Goal: Information Seeking & Learning: Learn about a topic

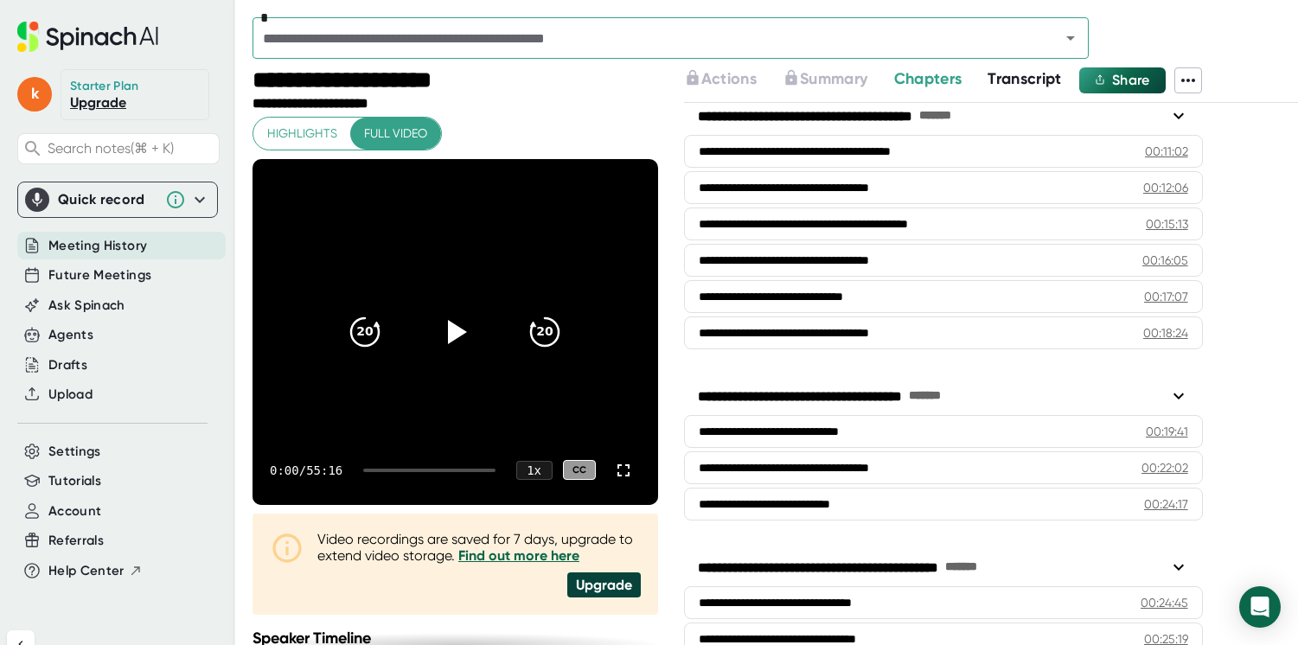
scroll to position [941, 0]
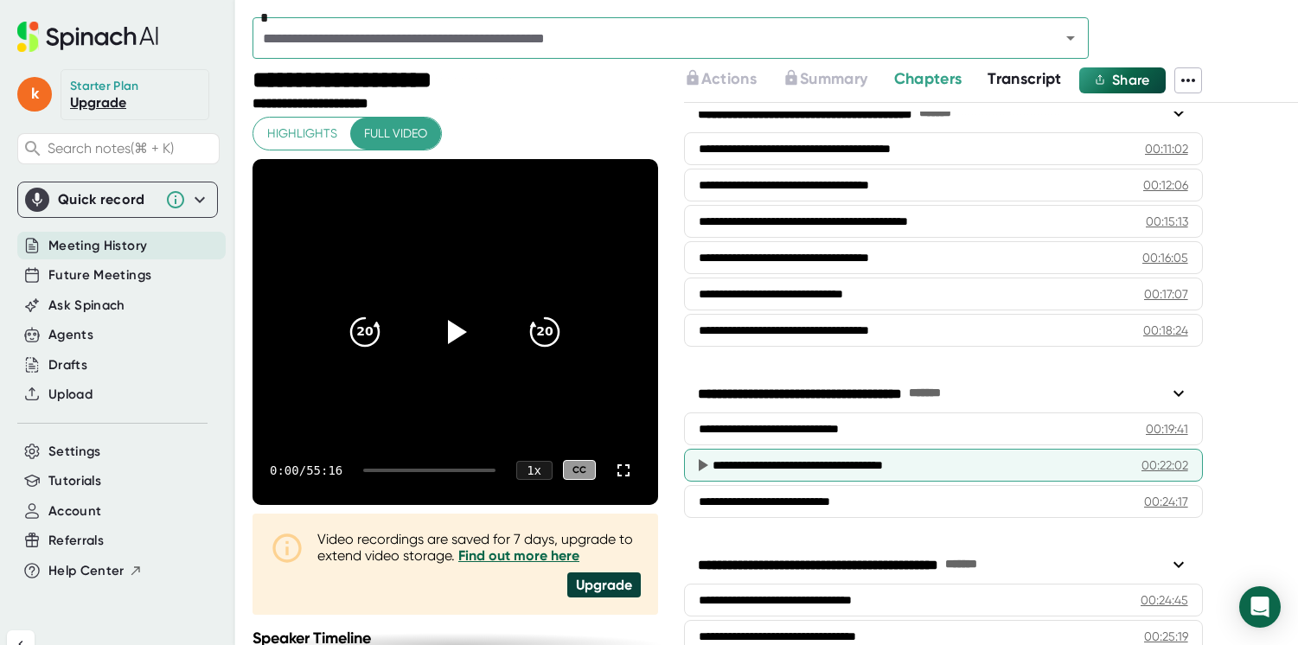
click at [1164, 468] on div "00:22:02" at bounding box center [1165, 465] width 47 height 17
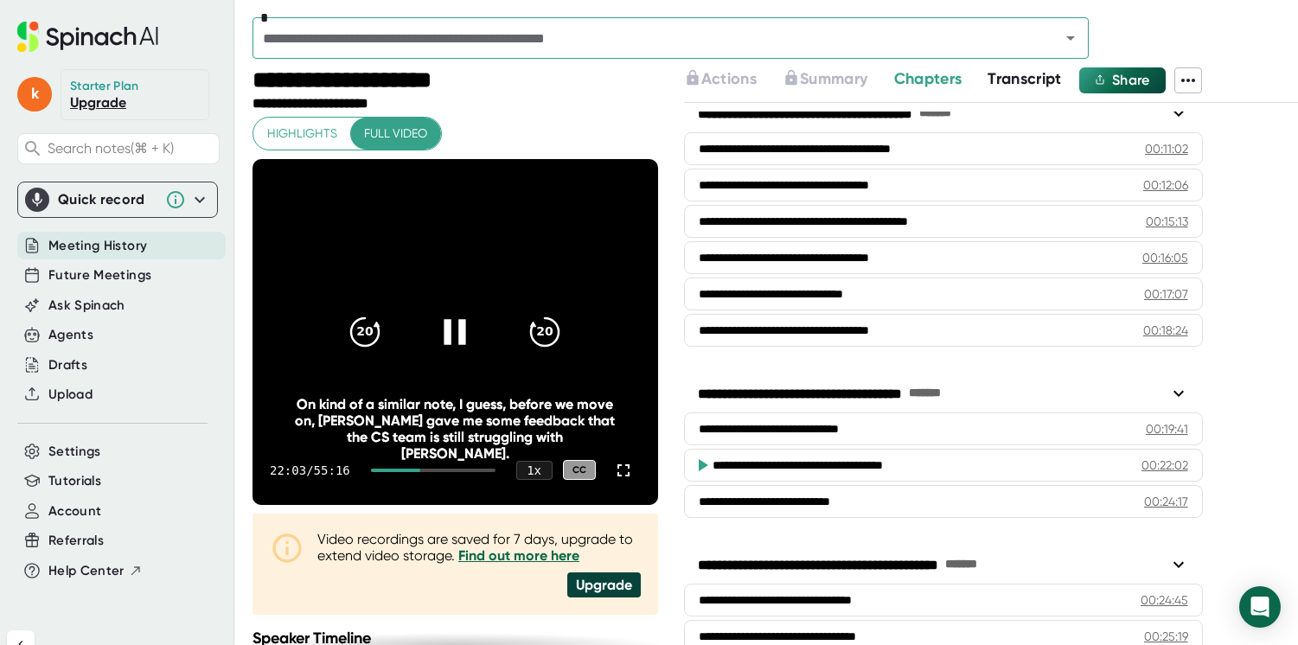
click at [439, 324] on icon at bounding box center [454, 331] width 43 height 43
click at [451, 329] on icon at bounding box center [458, 331] width 20 height 25
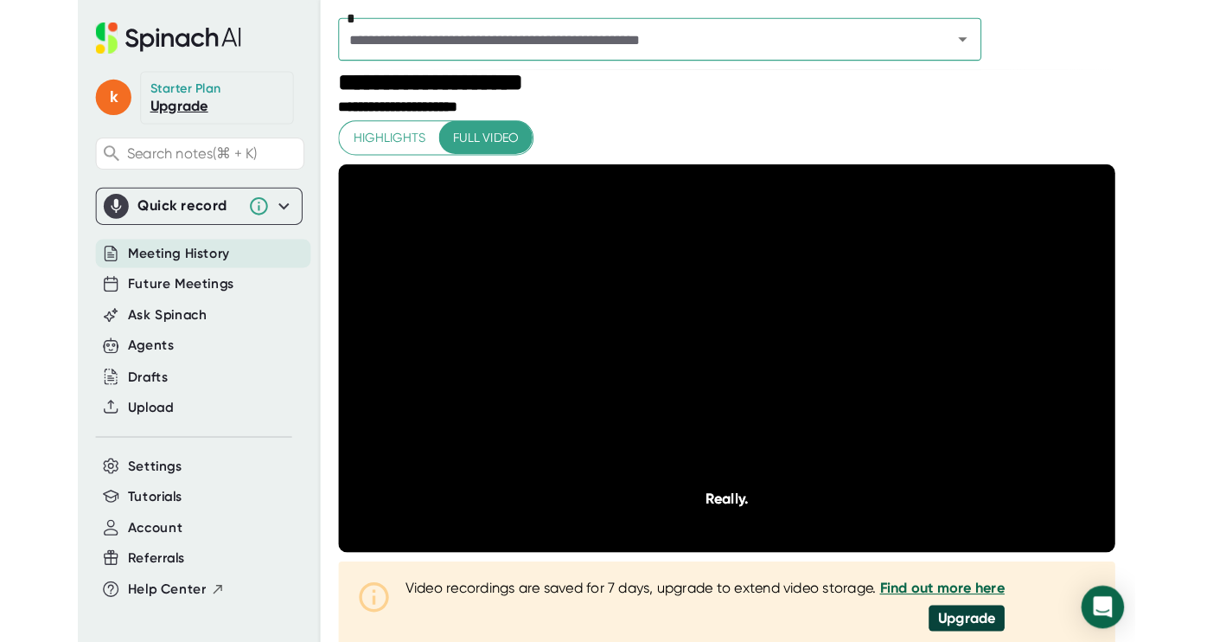
scroll to position [0, 0]
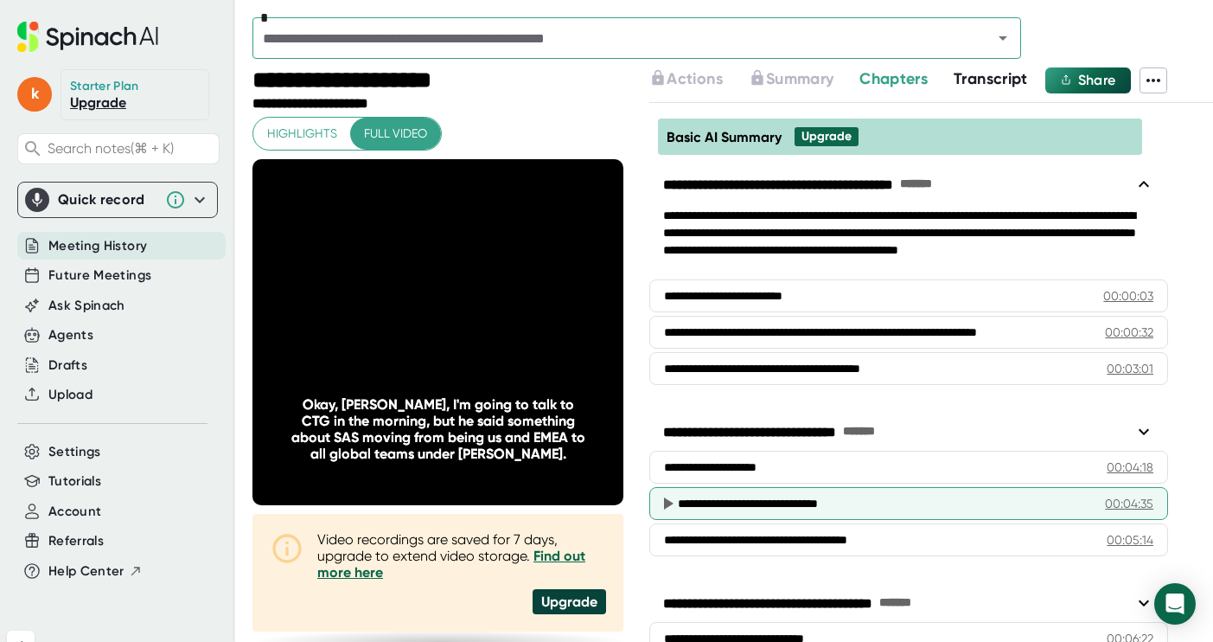
click at [667, 499] on icon at bounding box center [669, 503] width 10 height 12
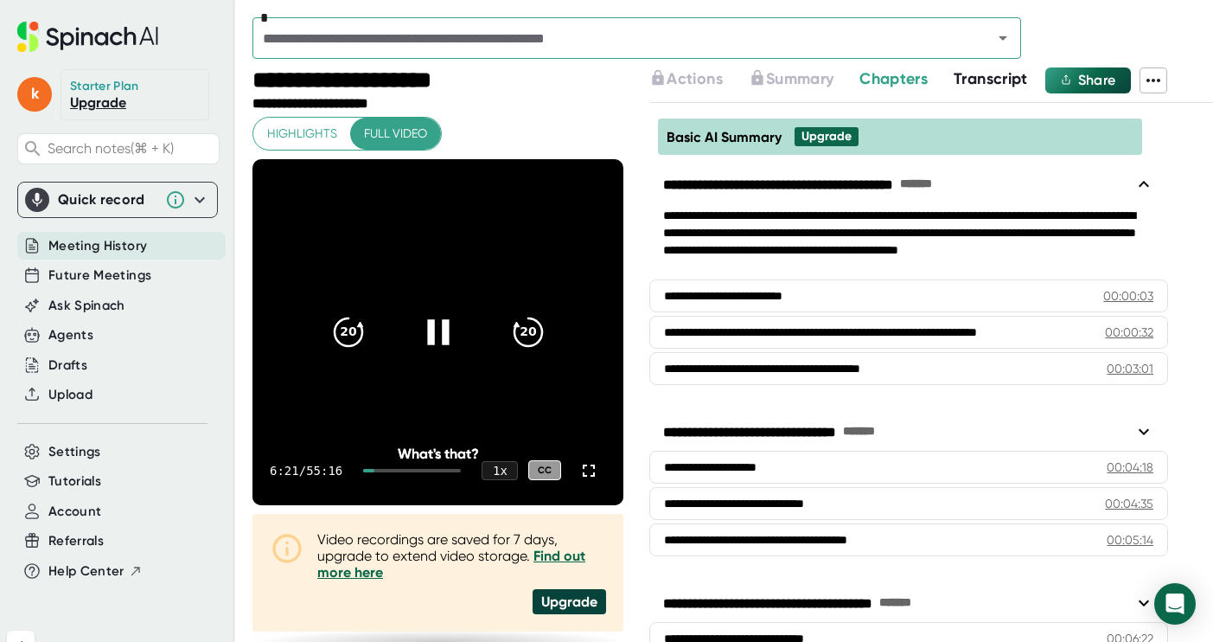
click at [437, 334] on icon at bounding box center [438, 331] width 43 height 43
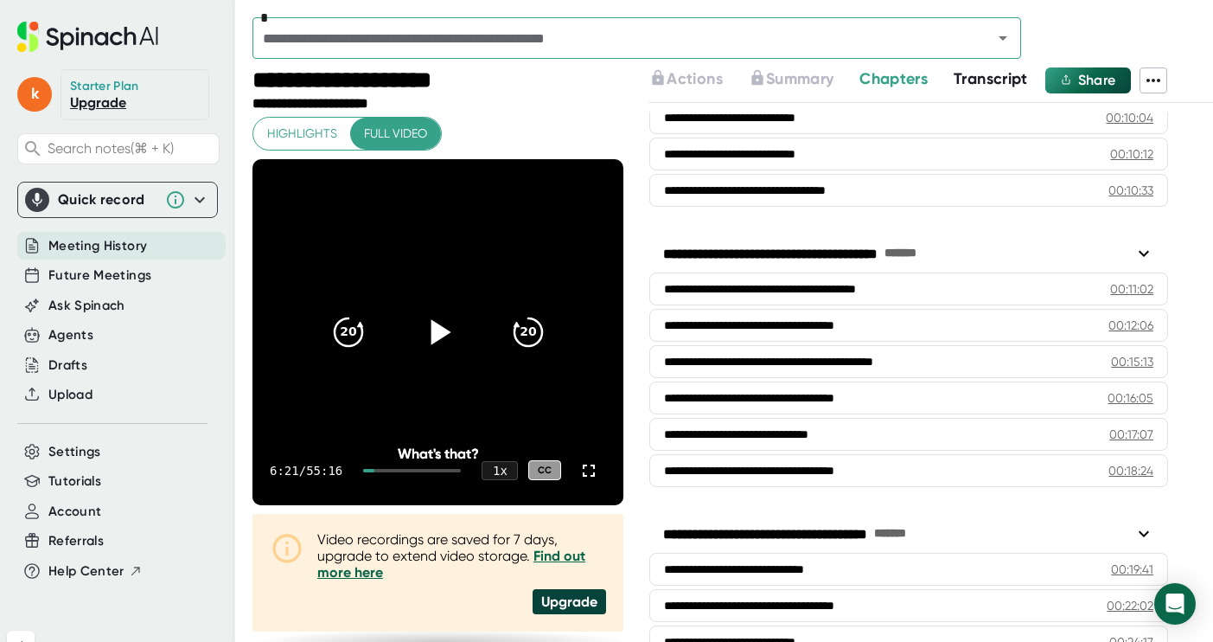
scroll to position [883, 0]
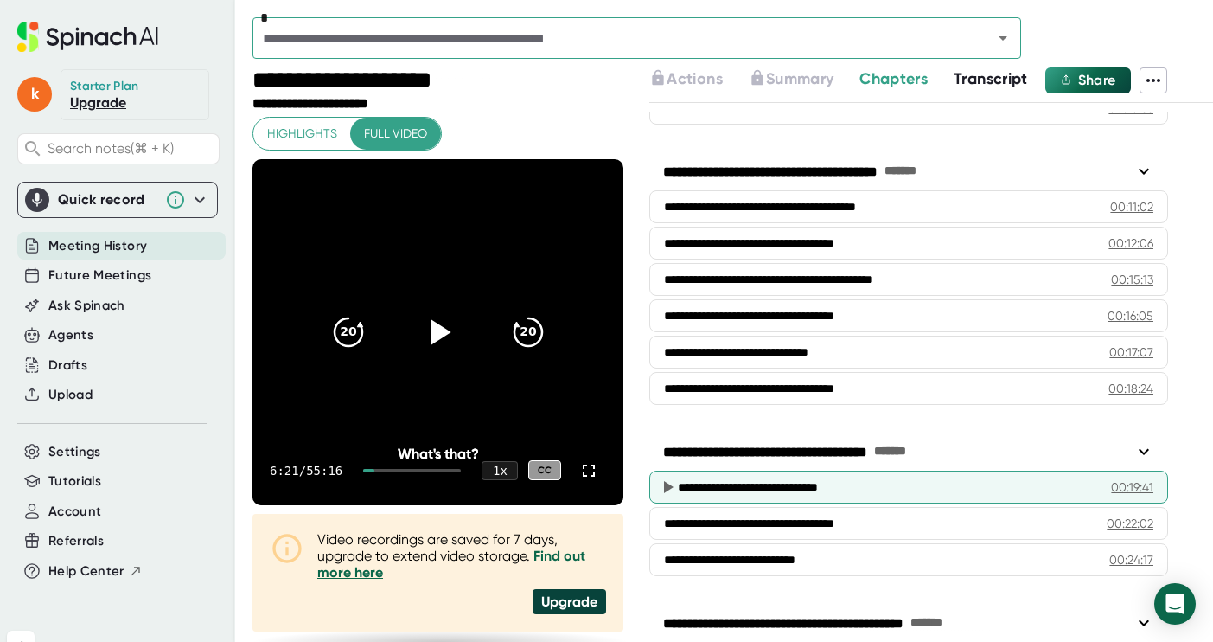
click at [671, 483] on icon at bounding box center [667, 487] width 21 height 21
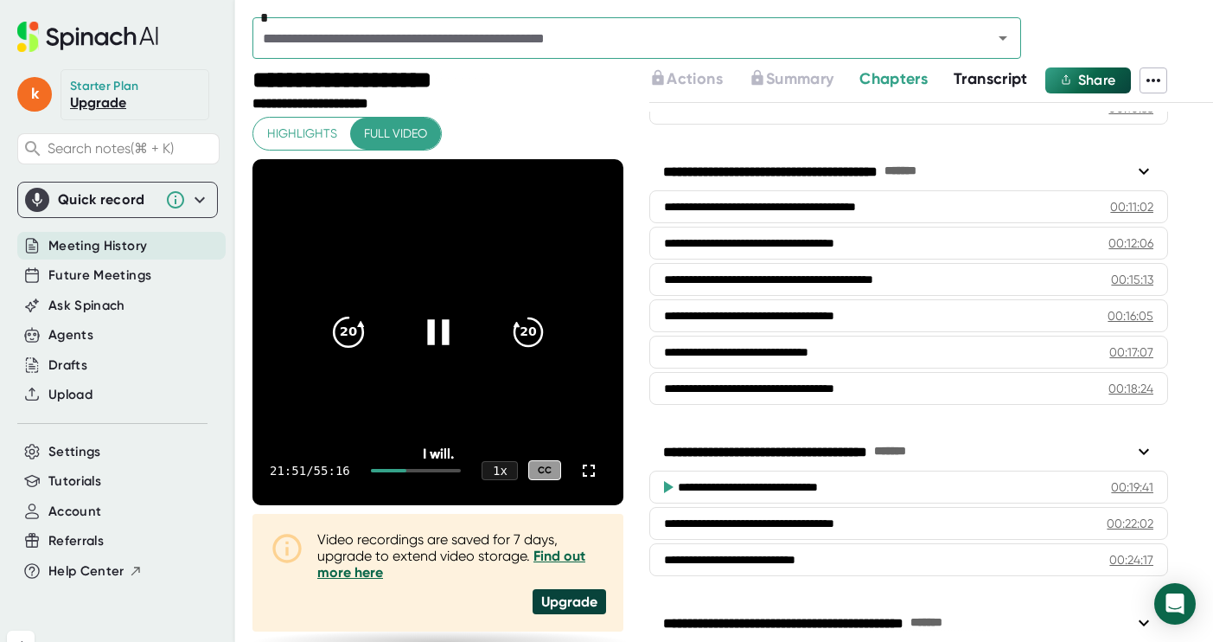
click at [342, 324] on icon "20" at bounding box center [348, 331] width 43 height 43
click at [412, 471] on div "21:50 / 55:16 1 x CC" at bounding box center [438, 470] width 371 height 69
click at [407, 469] on div at bounding box center [388, 470] width 35 height 3
click at [405, 470] on div at bounding box center [388, 470] width 34 height 3
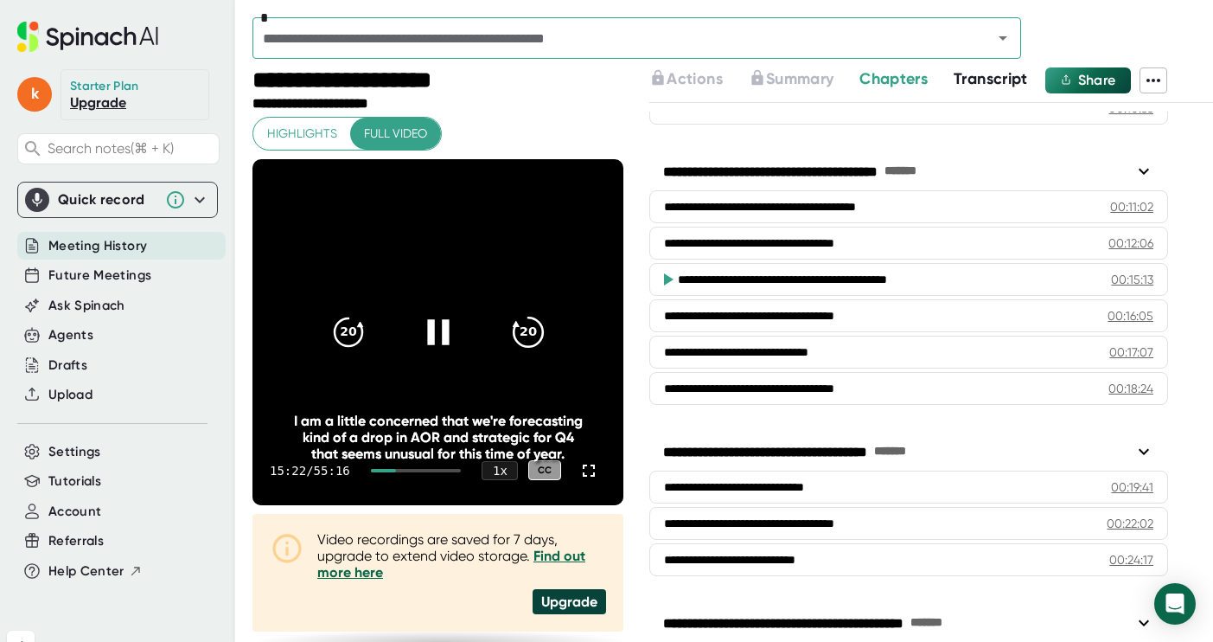
click at [517, 315] on icon "20" at bounding box center [528, 331] width 43 height 43
click at [518, 317] on icon "20" at bounding box center [528, 331] width 43 height 43
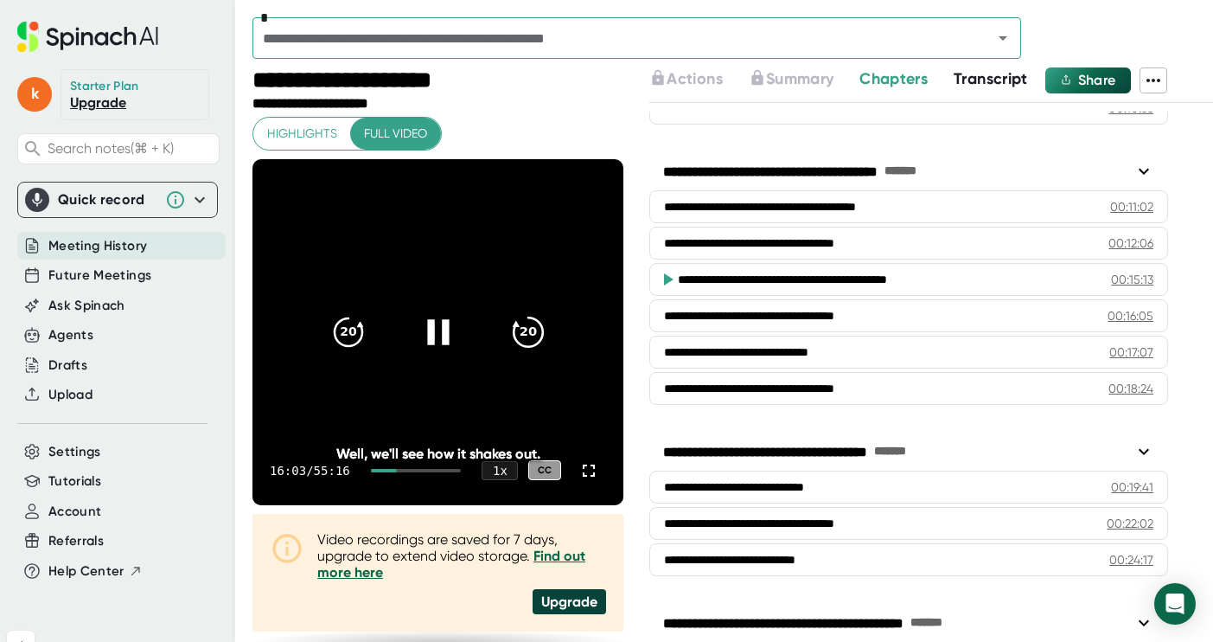
click at [518, 317] on icon "20" at bounding box center [528, 331] width 43 height 43
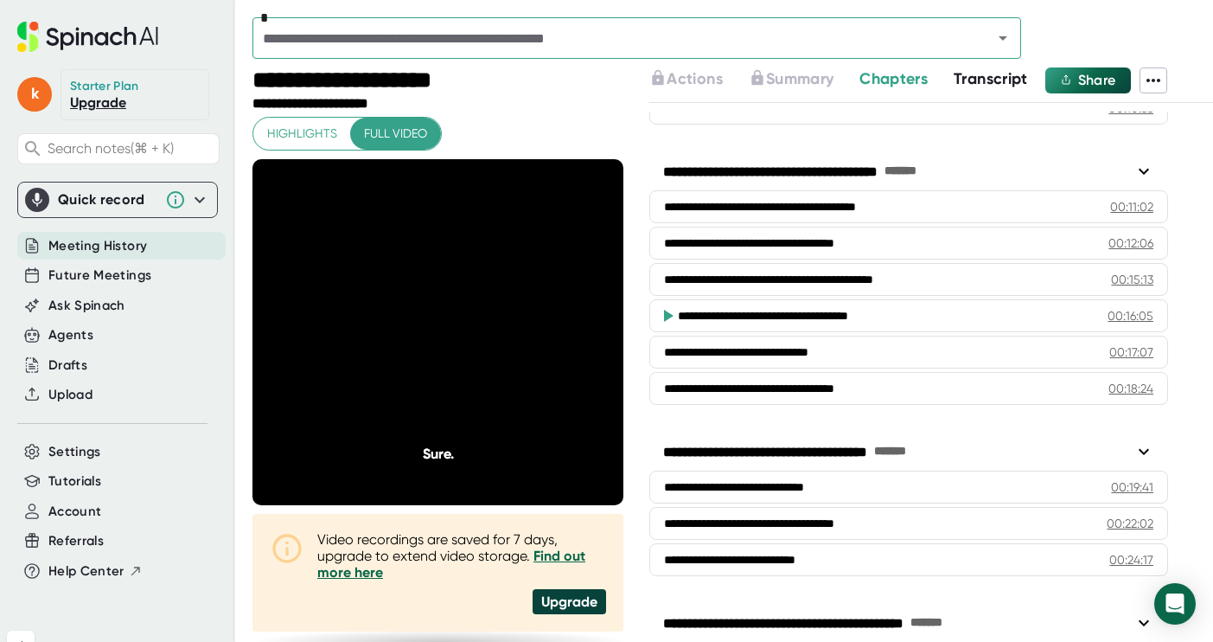
click at [518, 317] on icon "20" at bounding box center [528, 331] width 43 height 43
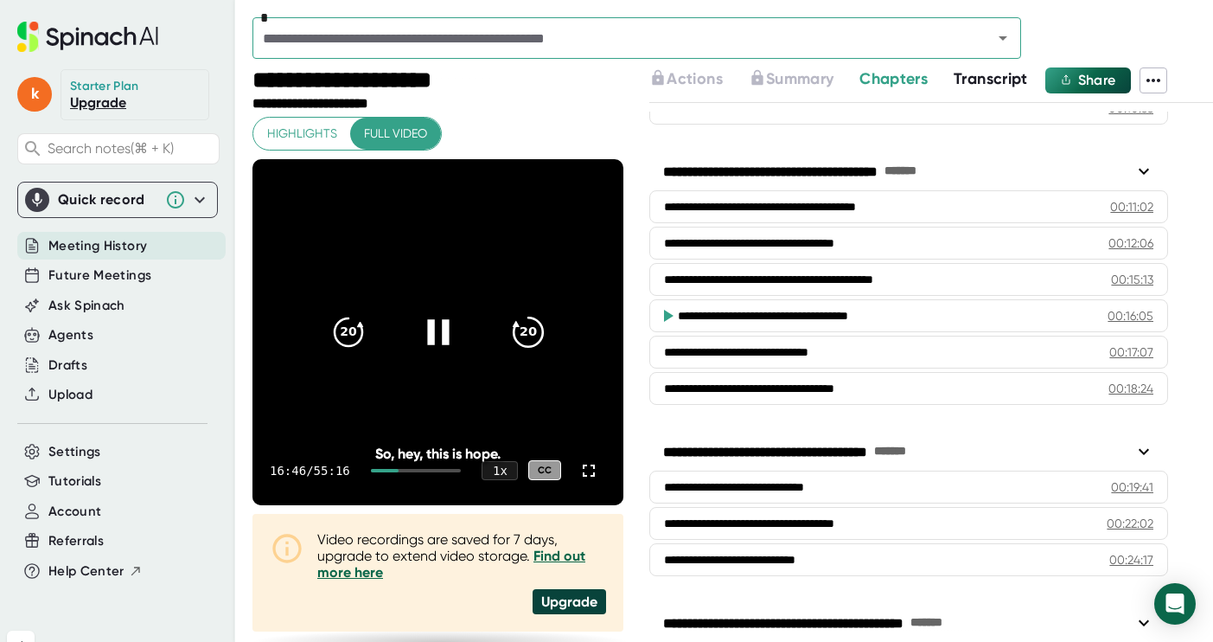
click at [524, 332] on icon "20" at bounding box center [528, 331] width 43 height 43
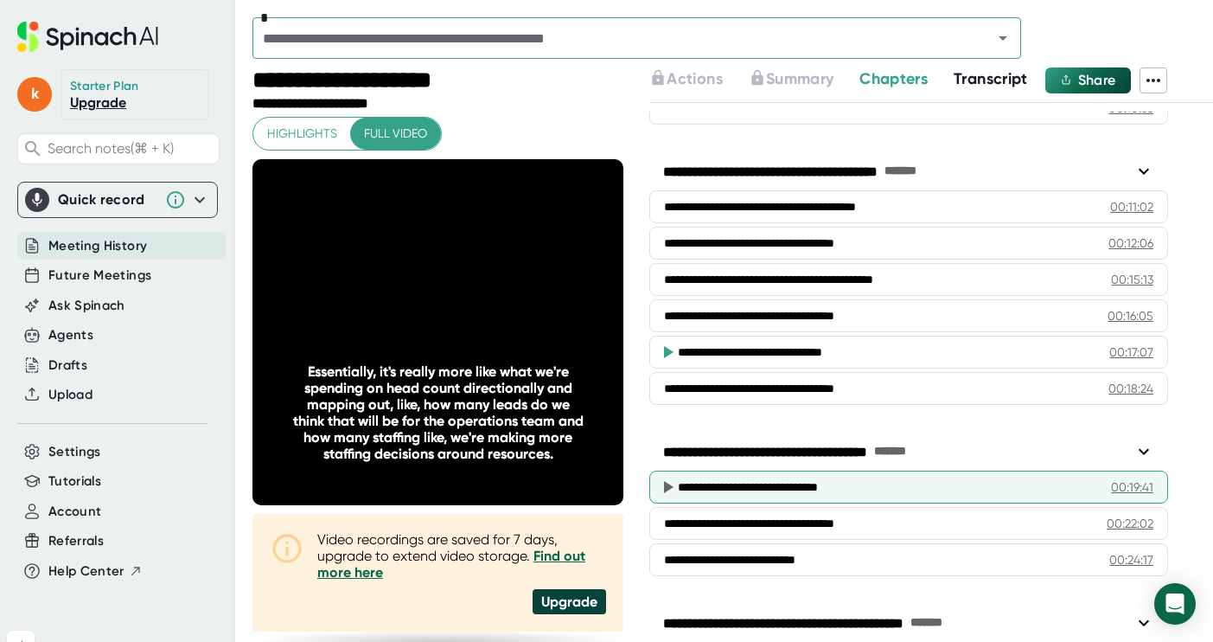
click at [732, 491] on div "**********" at bounding box center [887, 486] width 419 height 17
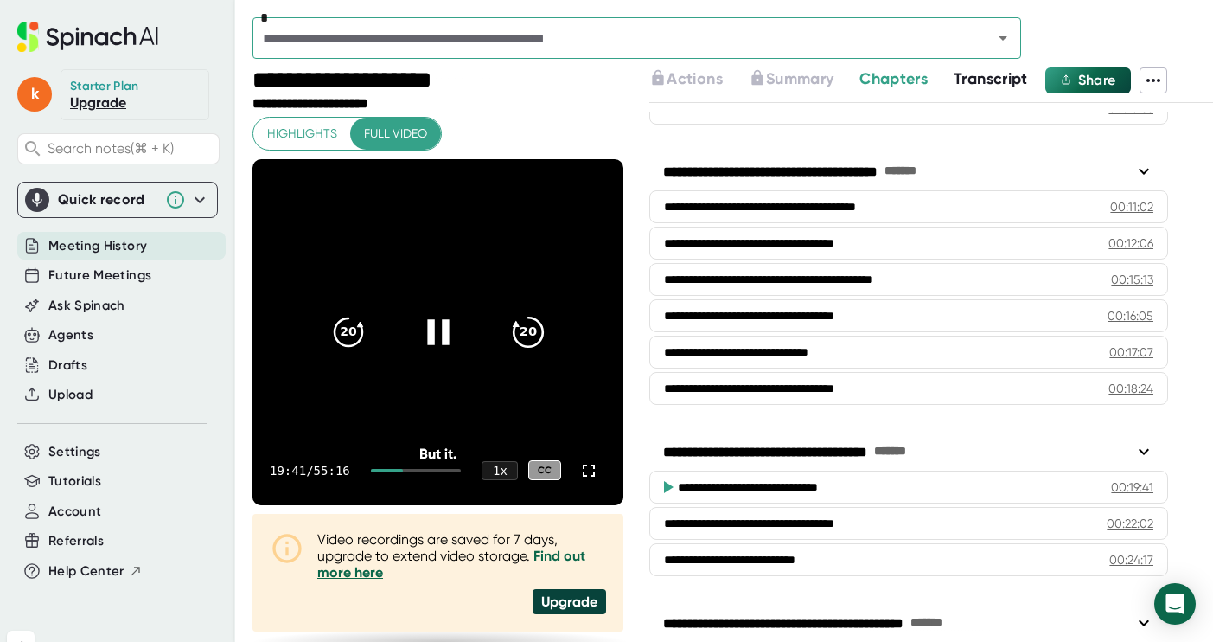
click at [536, 332] on icon "20" at bounding box center [528, 331] width 43 height 43
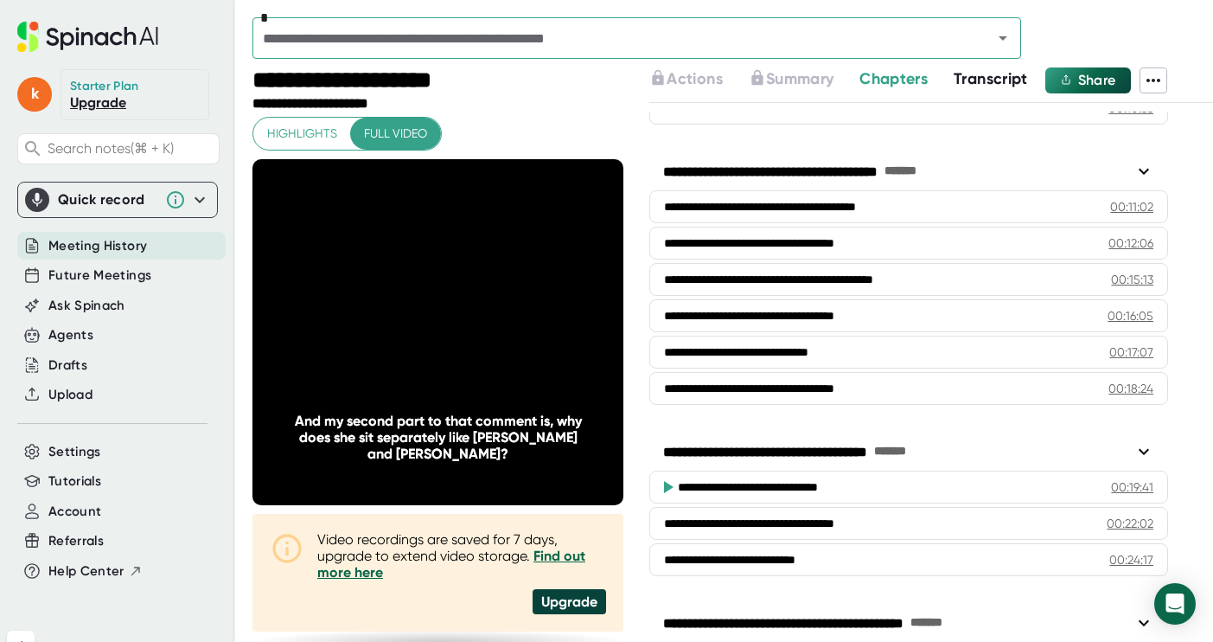
click at [536, 332] on icon "20" at bounding box center [528, 331] width 43 height 43
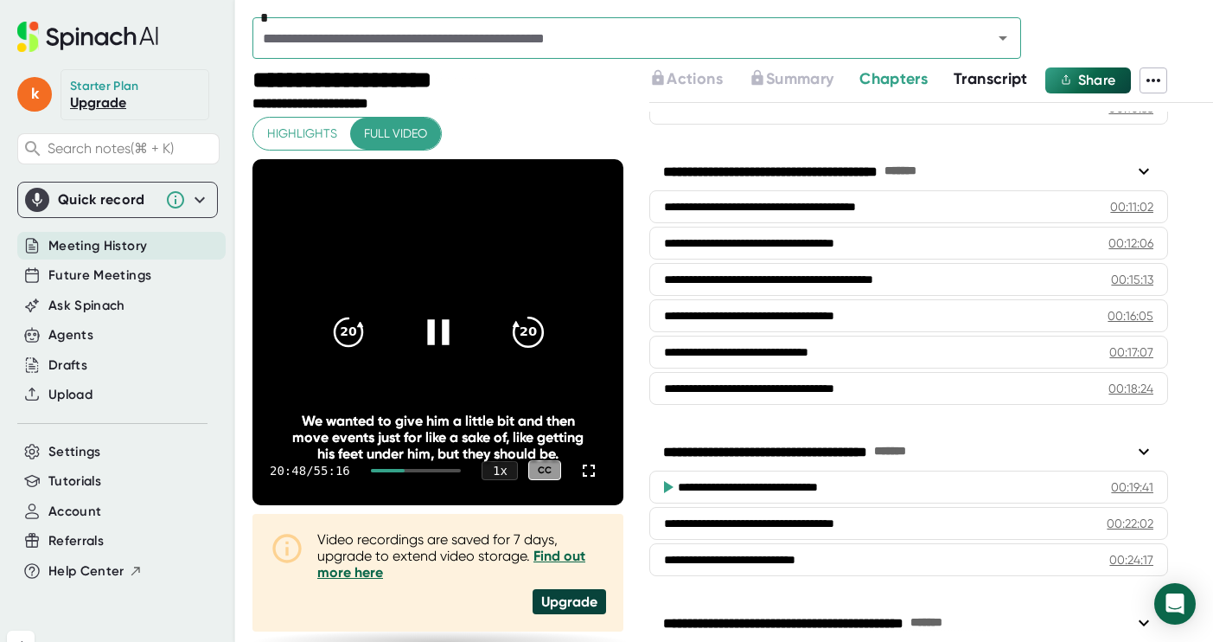
click at [536, 333] on icon "20" at bounding box center [528, 331] width 43 height 43
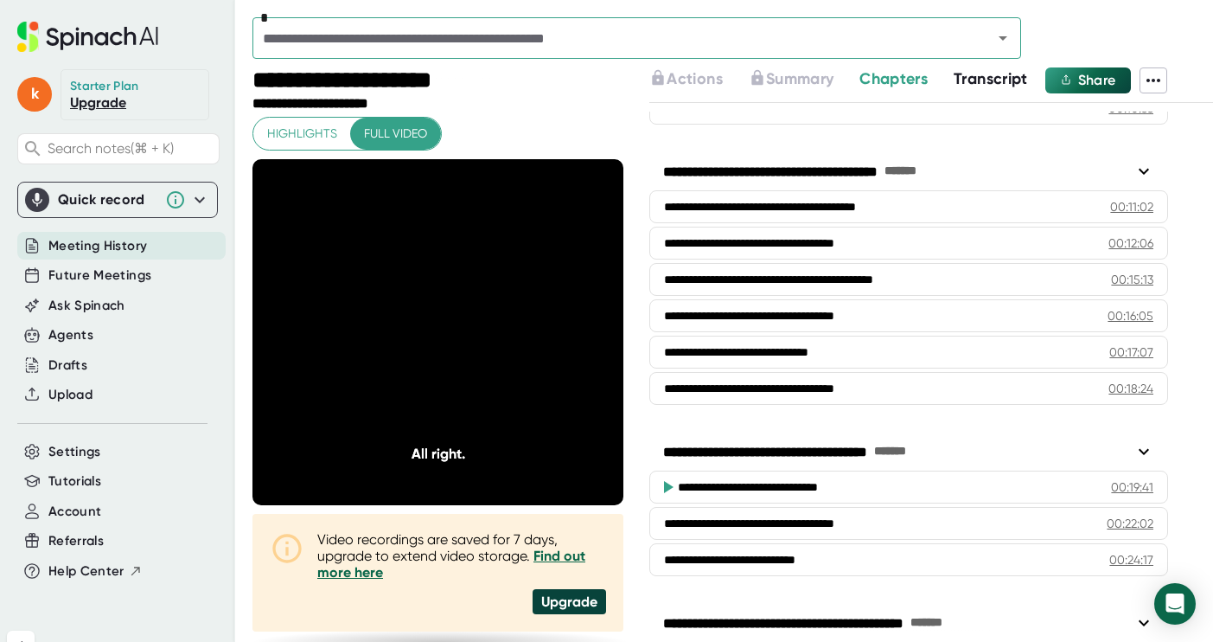
click at [515, 330] on icon "20" at bounding box center [528, 331] width 43 height 43
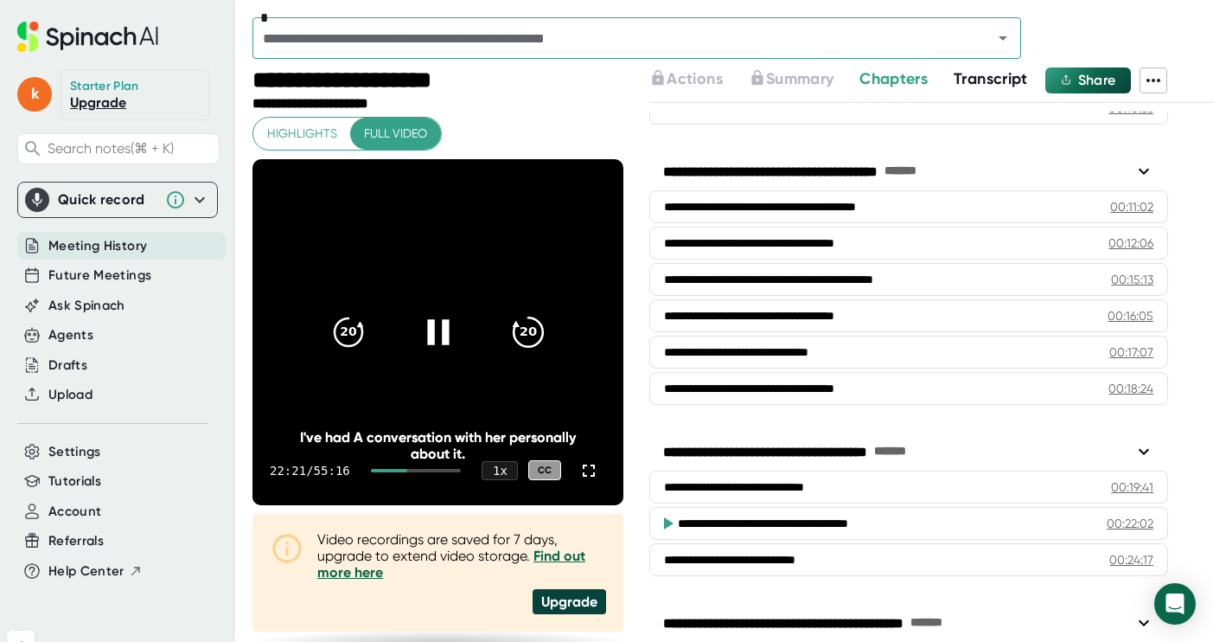
click at [522, 328] on icon "20" at bounding box center [528, 331] width 43 height 43
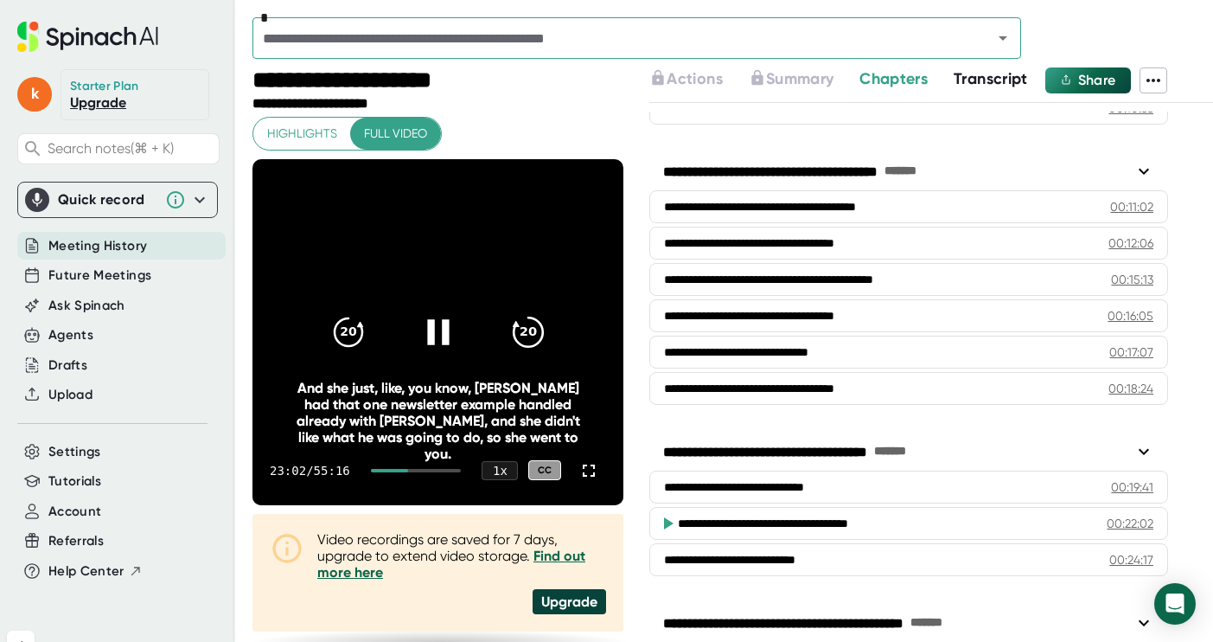
click at [522, 328] on icon "20" at bounding box center [528, 331] width 43 height 43
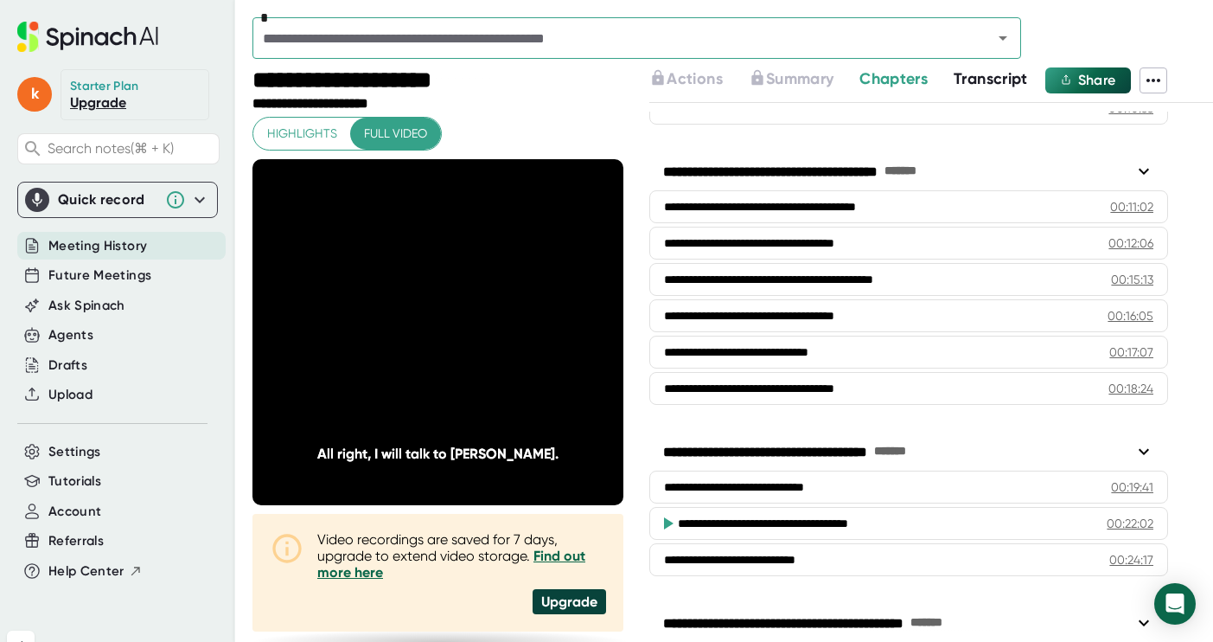
click at [522, 328] on icon "20" at bounding box center [528, 331] width 43 height 43
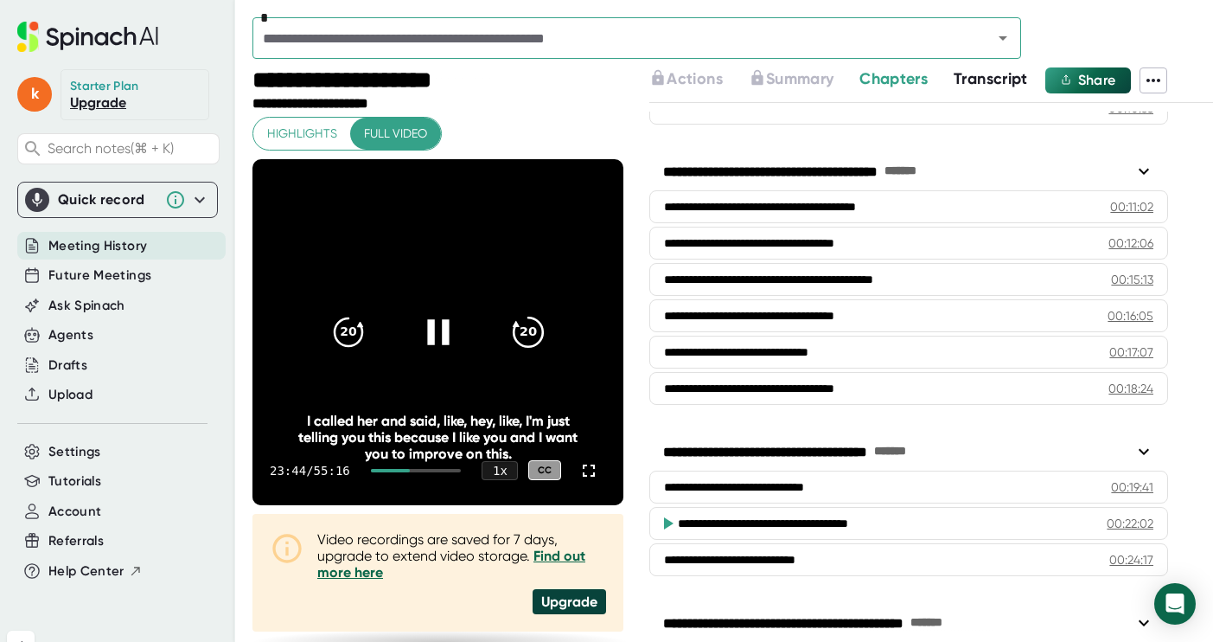
click at [526, 331] on icon "20" at bounding box center [528, 331] width 43 height 43
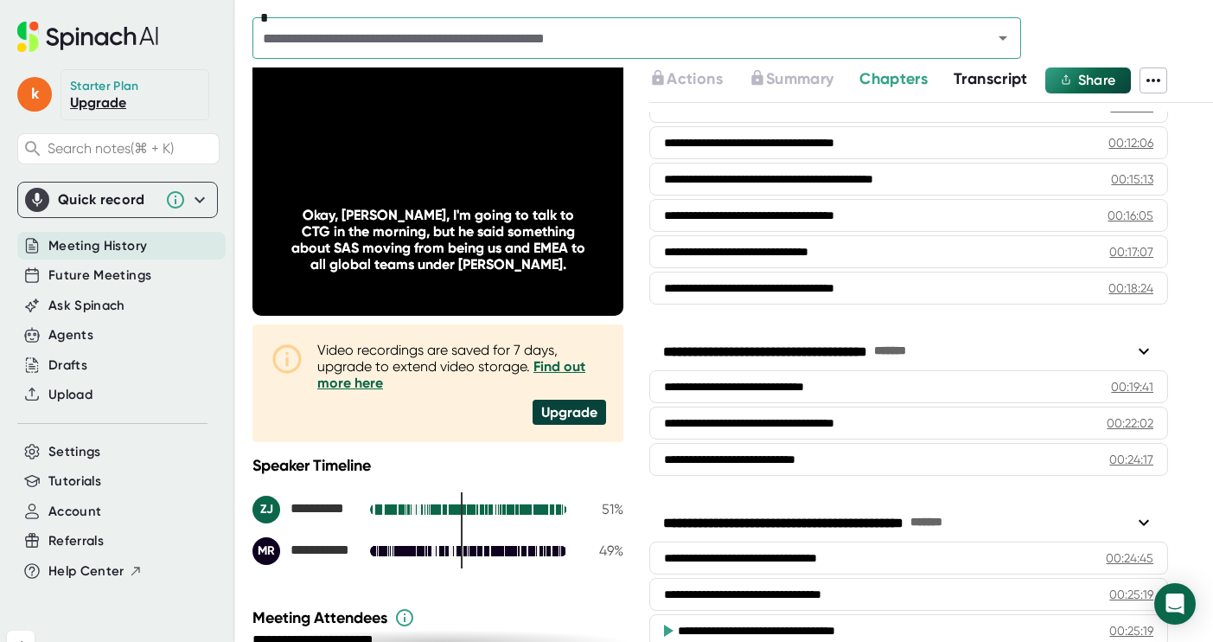
scroll to position [1149, 0]
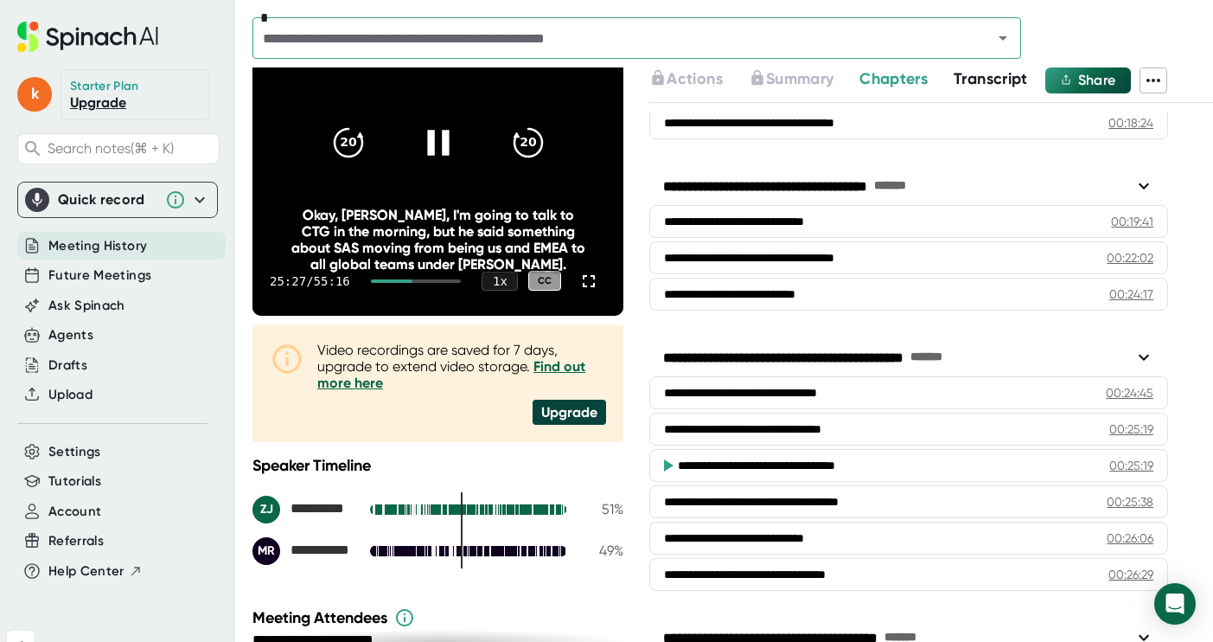
click at [427, 145] on icon at bounding box center [438, 141] width 43 height 43
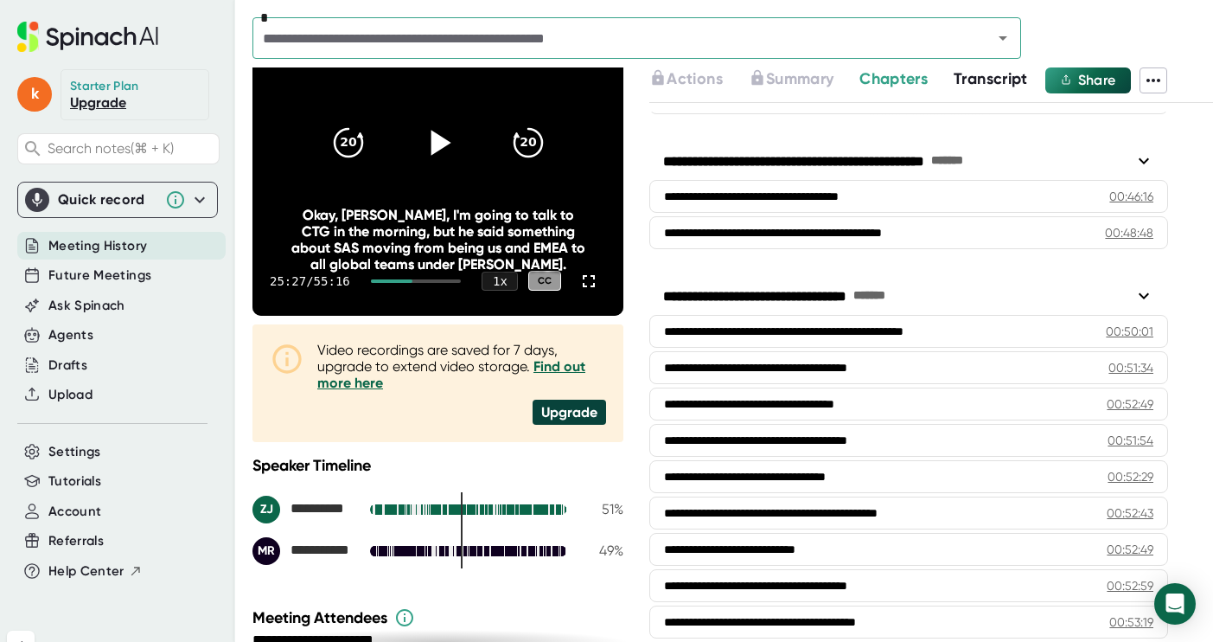
scroll to position [2533, 0]
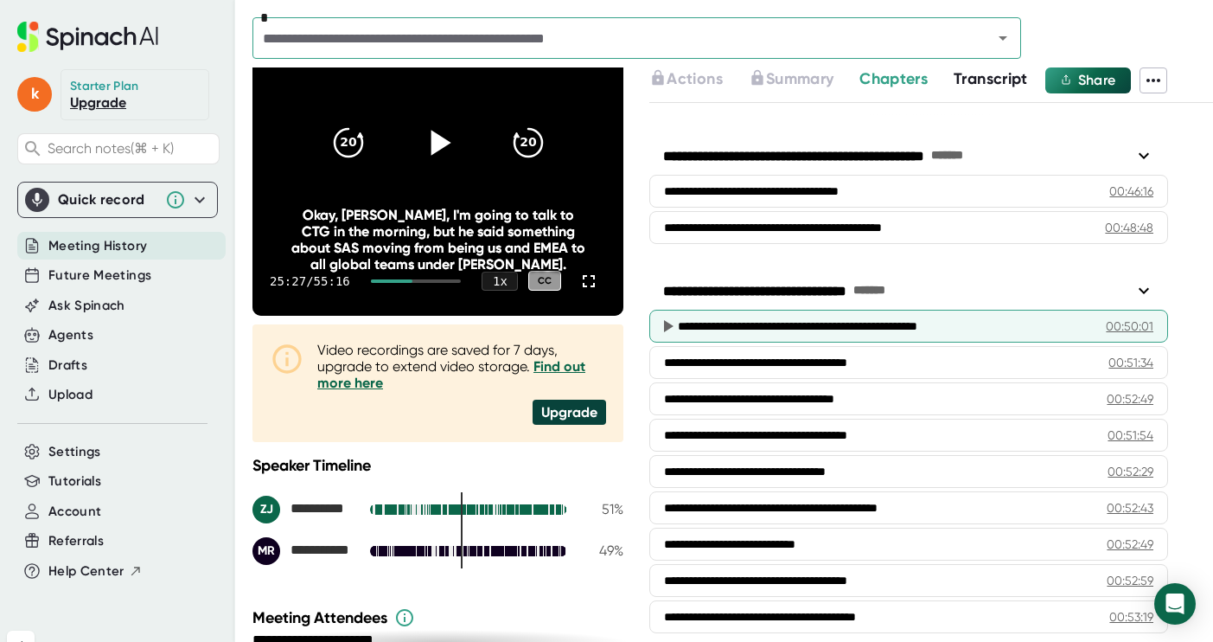
click at [750, 334] on div "**********" at bounding box center [892, 325] width 429 height 17
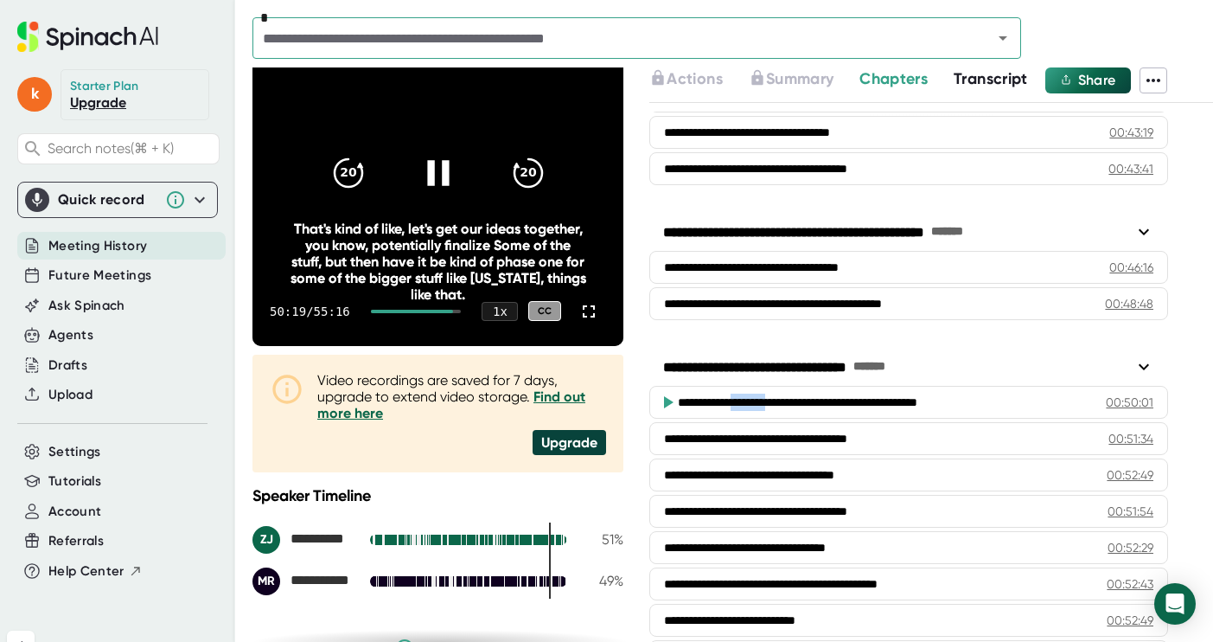
scroll to position [157, 0]
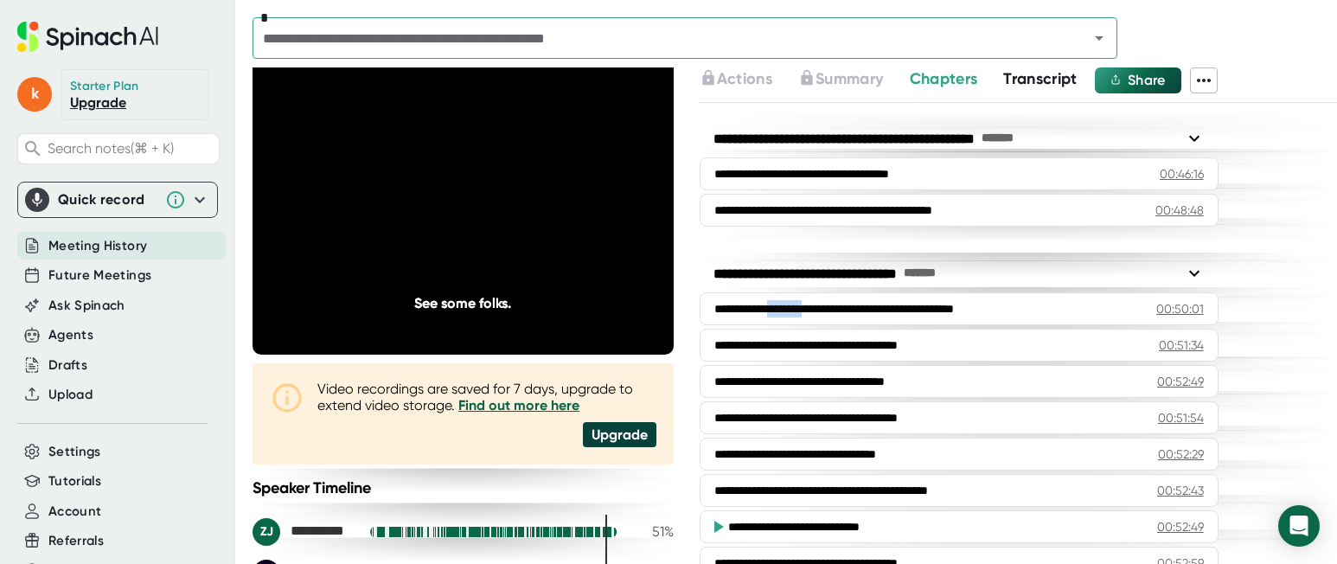
scroll to position [2565, 0]
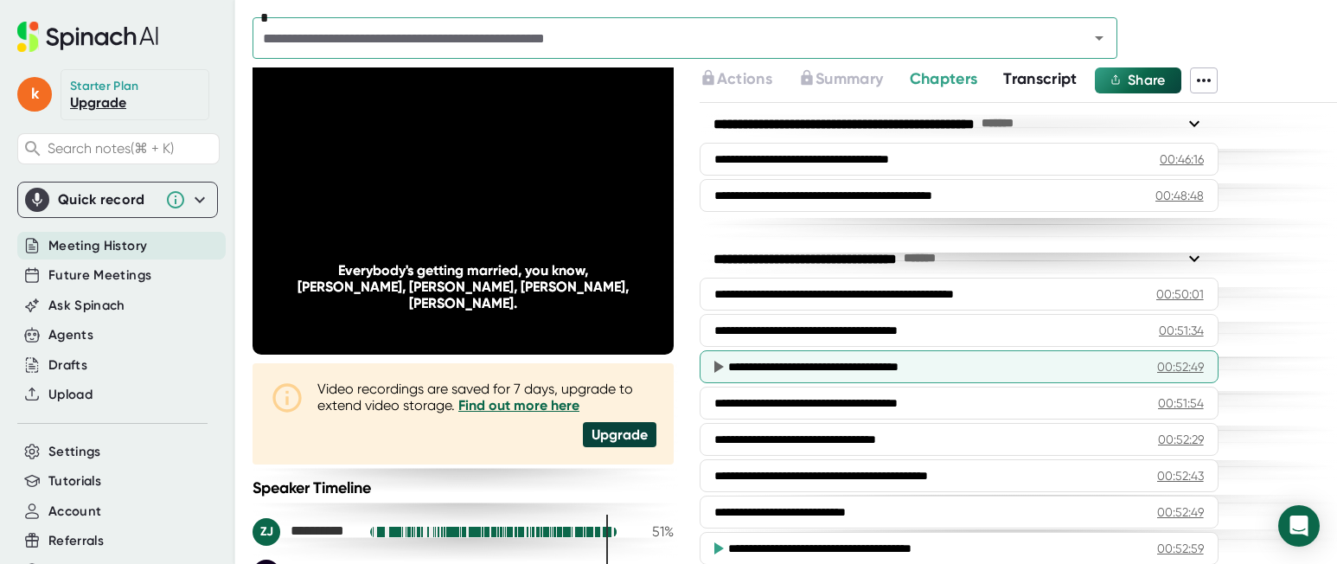
click at [1177, 368] on div "00:52:49" at bounding box center [1180, 366] width 47 height 17
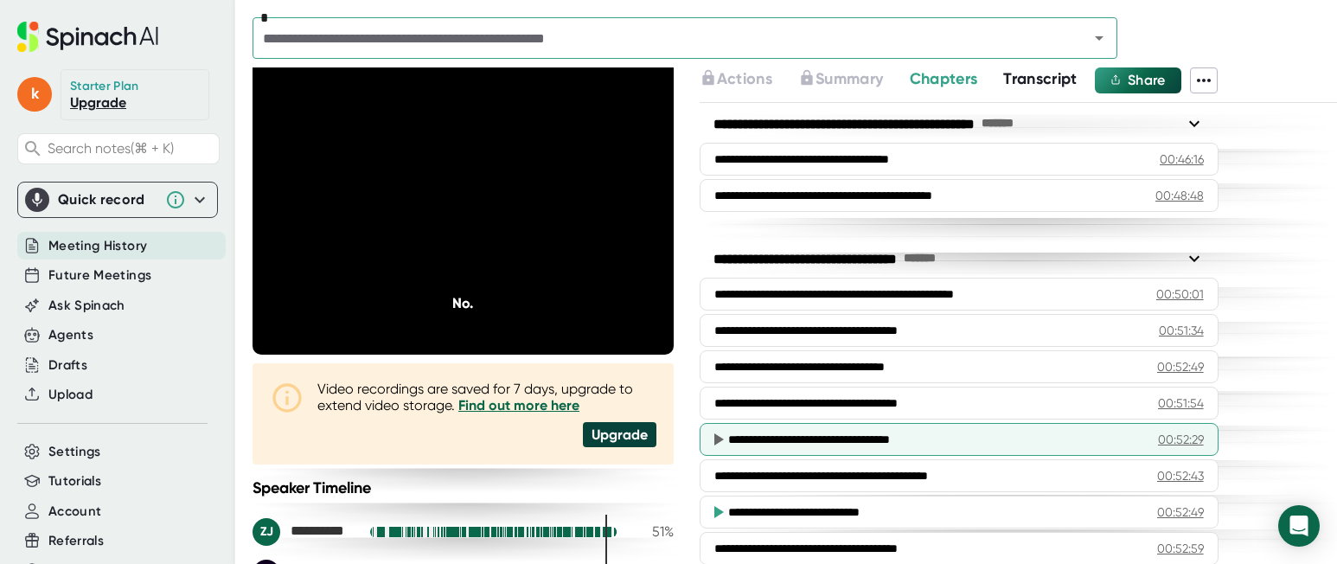
click at [1187, 434] on div "00:52:29" at bounding box center [1181, 439] width 46 height 17
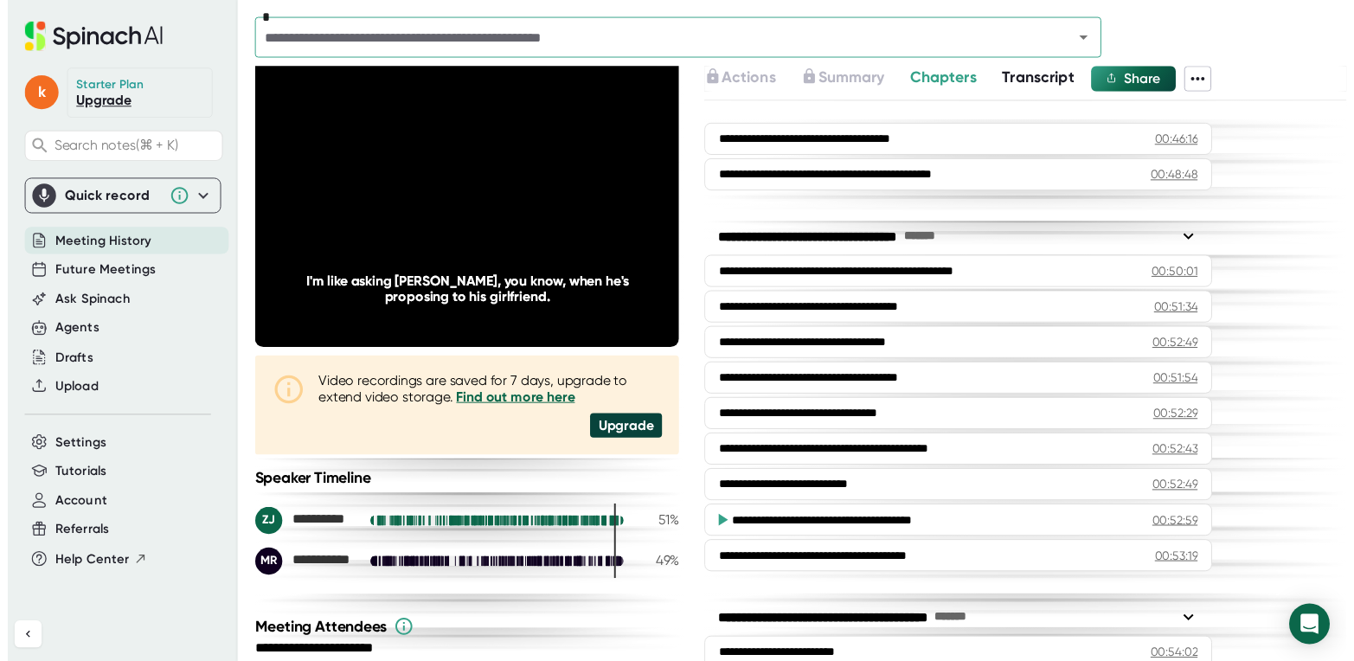
scroll to position [2583, 0]
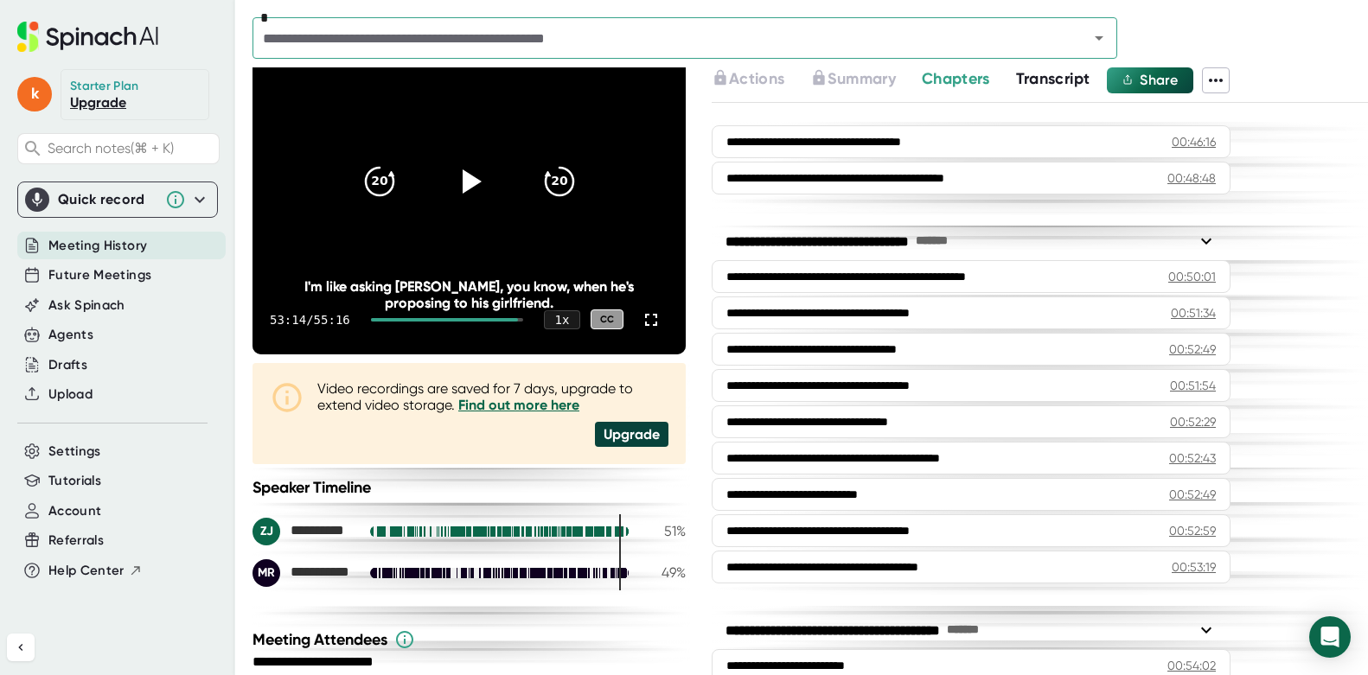
click at [424, 143] on video at bounding box center [469, 182] width 433 height 346
click at [469, 186] on icon at bounding box center [468, 180] width 43 height 43
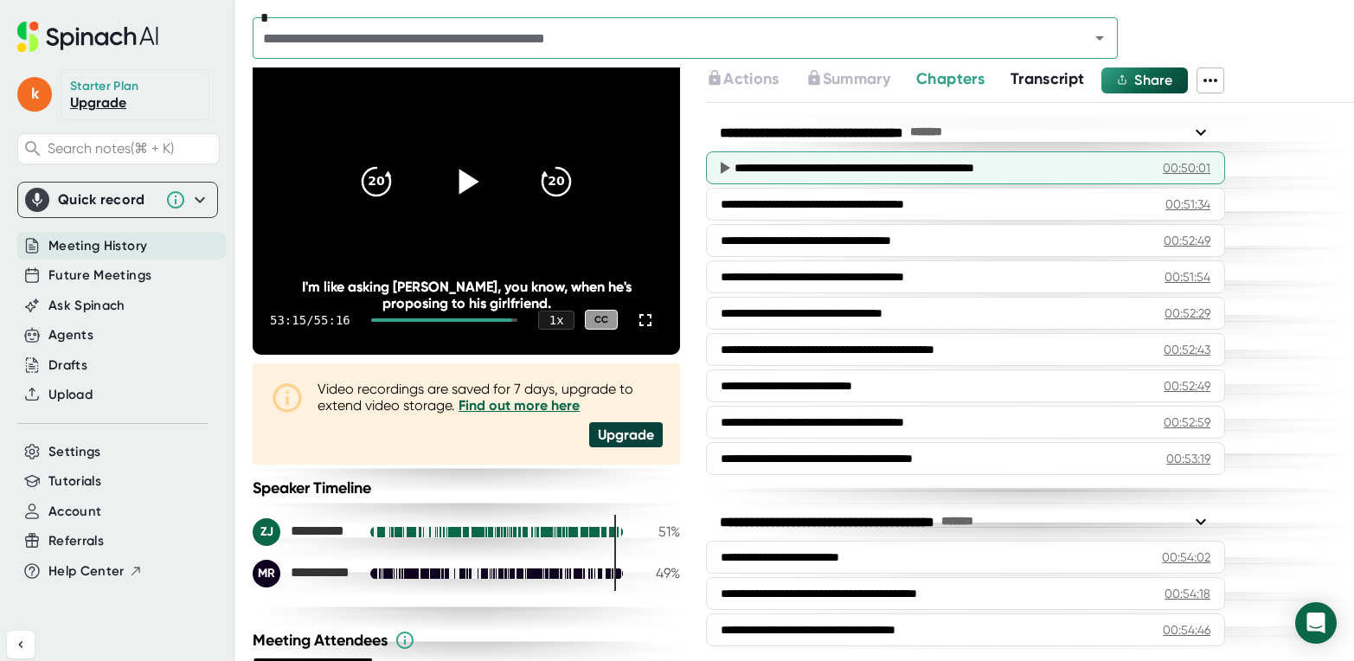
scroll to position [2701, 0]
